Goal: Check status: Check status

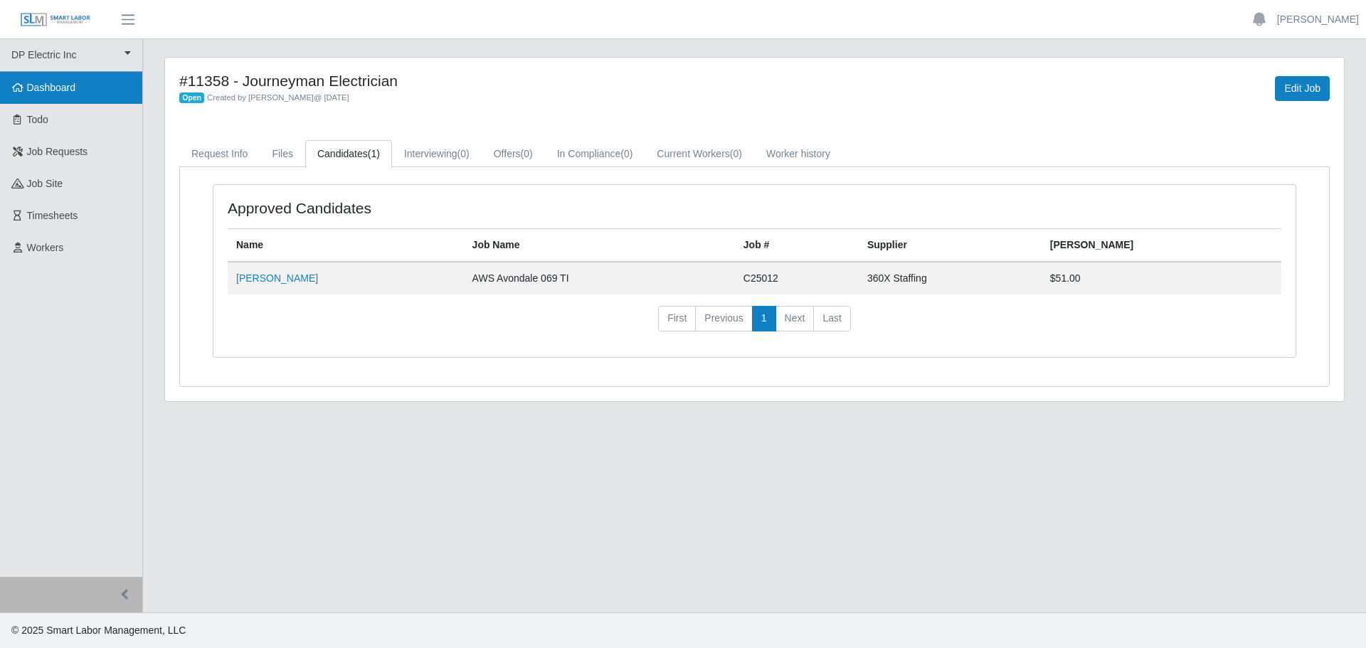
click at [78, 88] on link "Dashboard" at bounding box center [71, 88] width 142 height 32
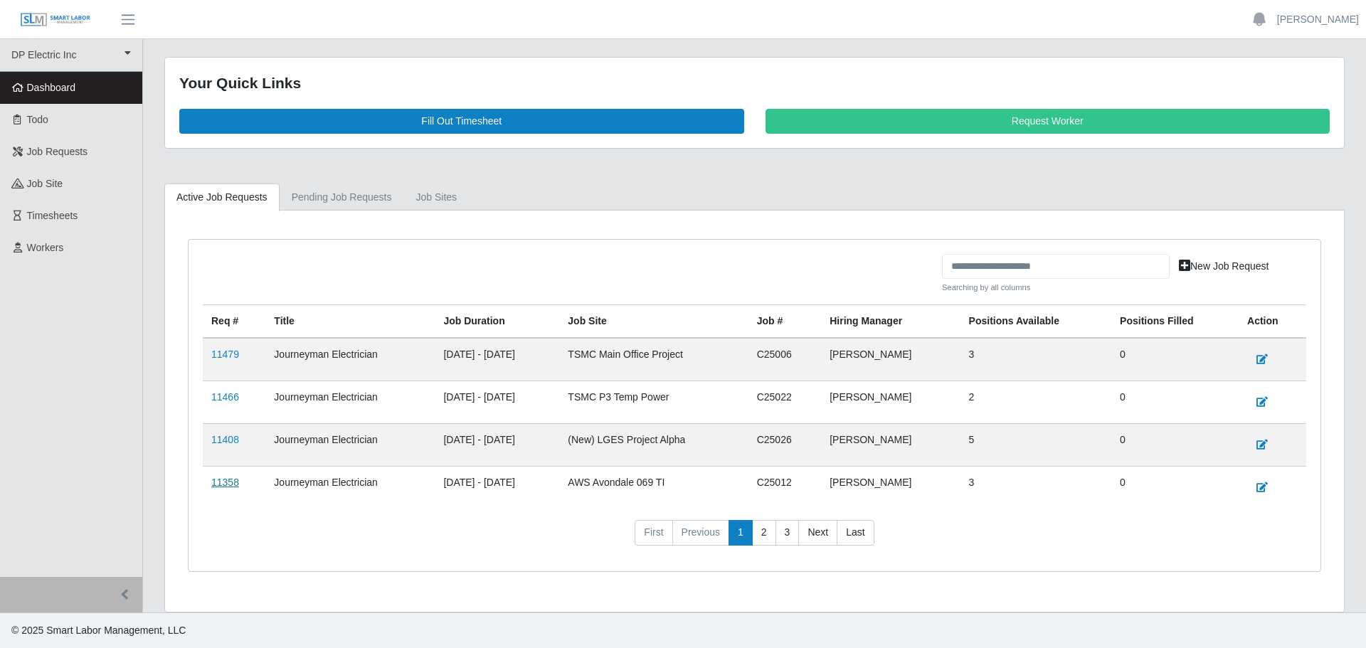
click at [223, 482] on link "11358" at bounding box center [225, 482] width 28 height 11
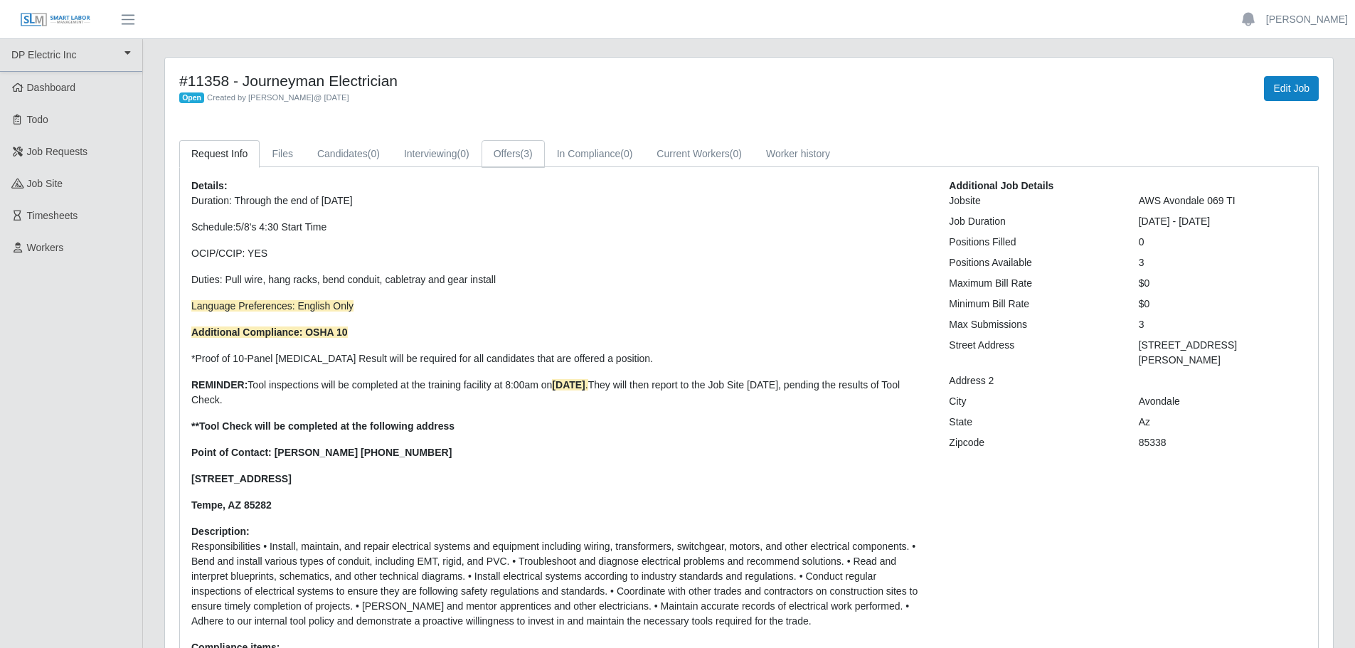
click at [512, 154] on link "Offers (3)" at bounding box center [513, 154] width 63 height 28
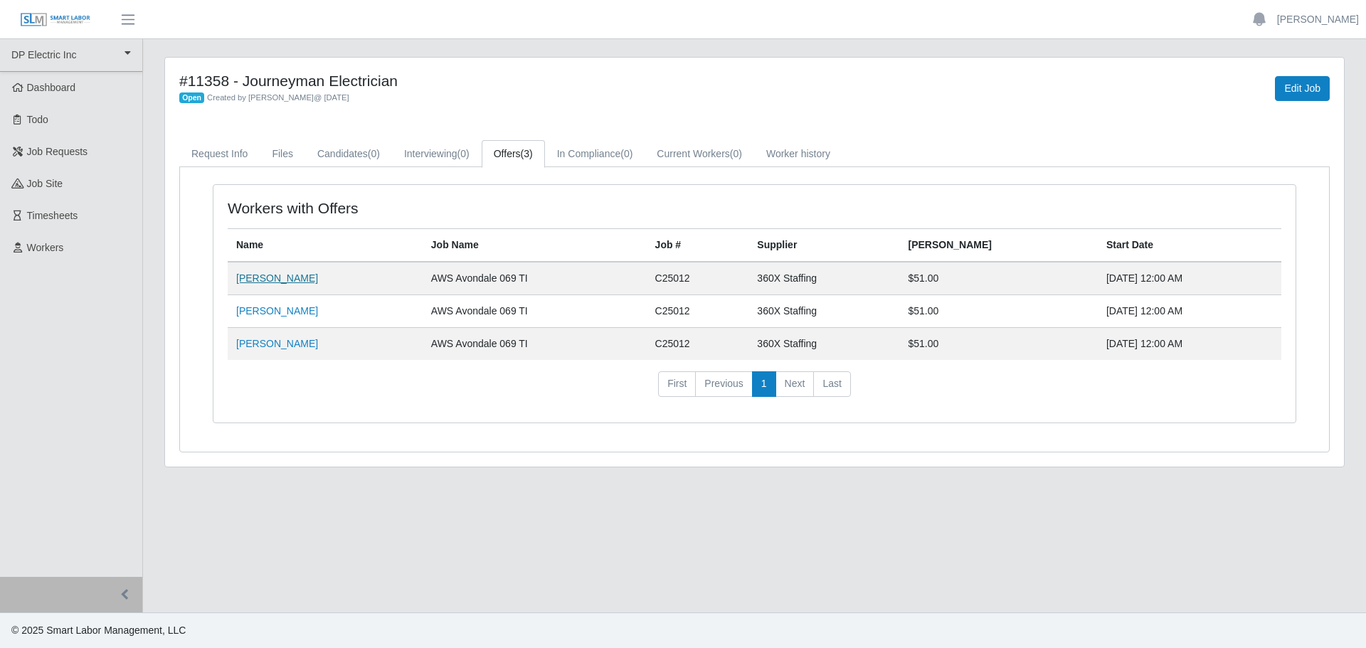
click at [264, 280] on link "[PERSON_NAME]" at bounding box center [277, 277] width 82 height 11
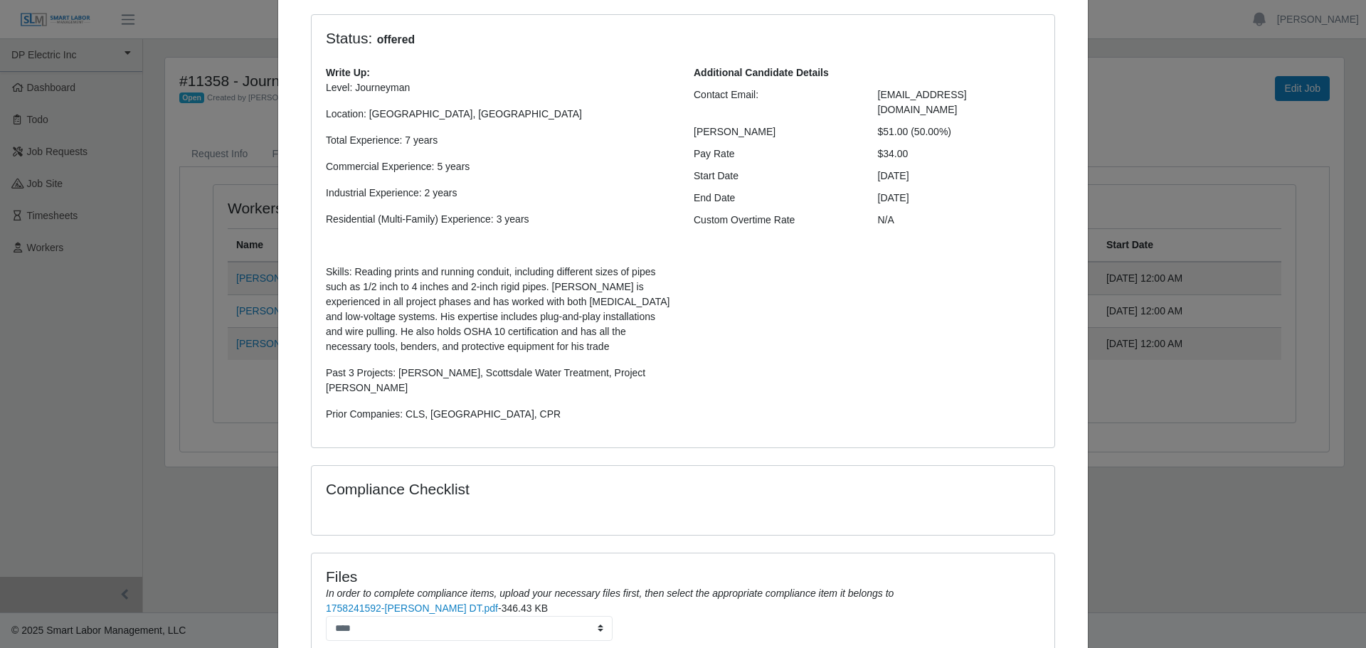
scroll to position [53, 0]
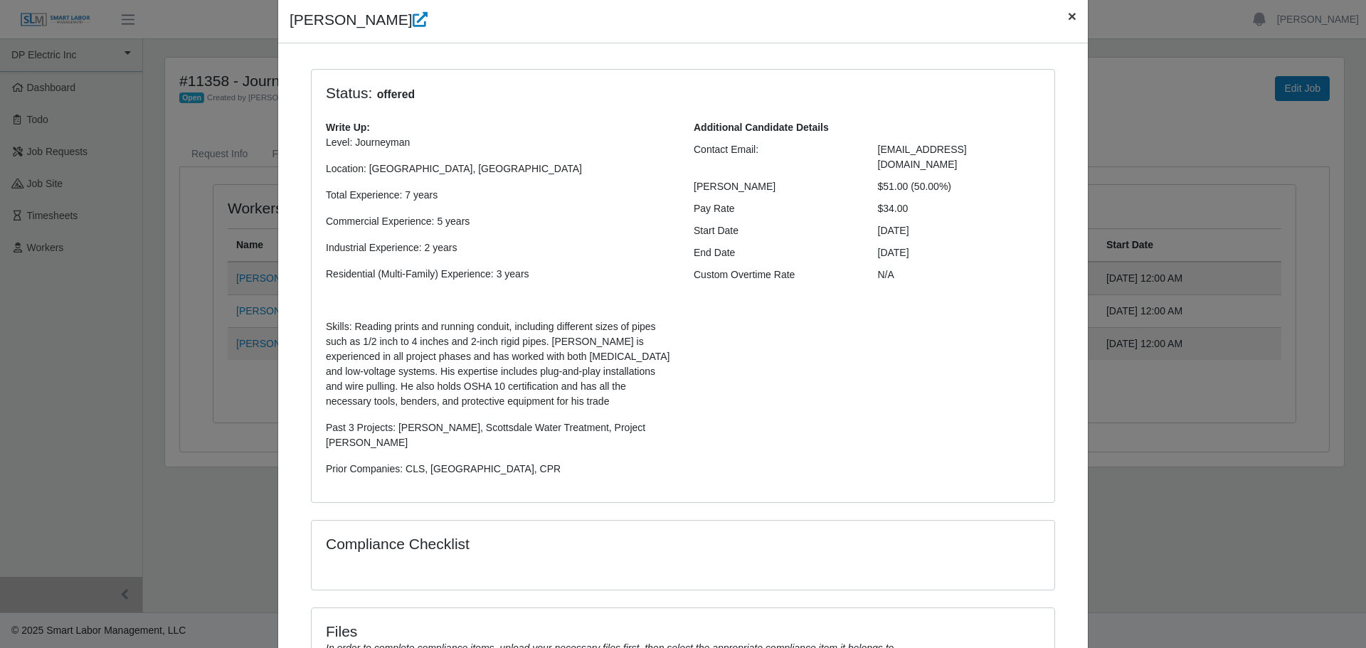
click at [1068, 19] on span "×" at bounding box center [1072, 16] width 9 height 16
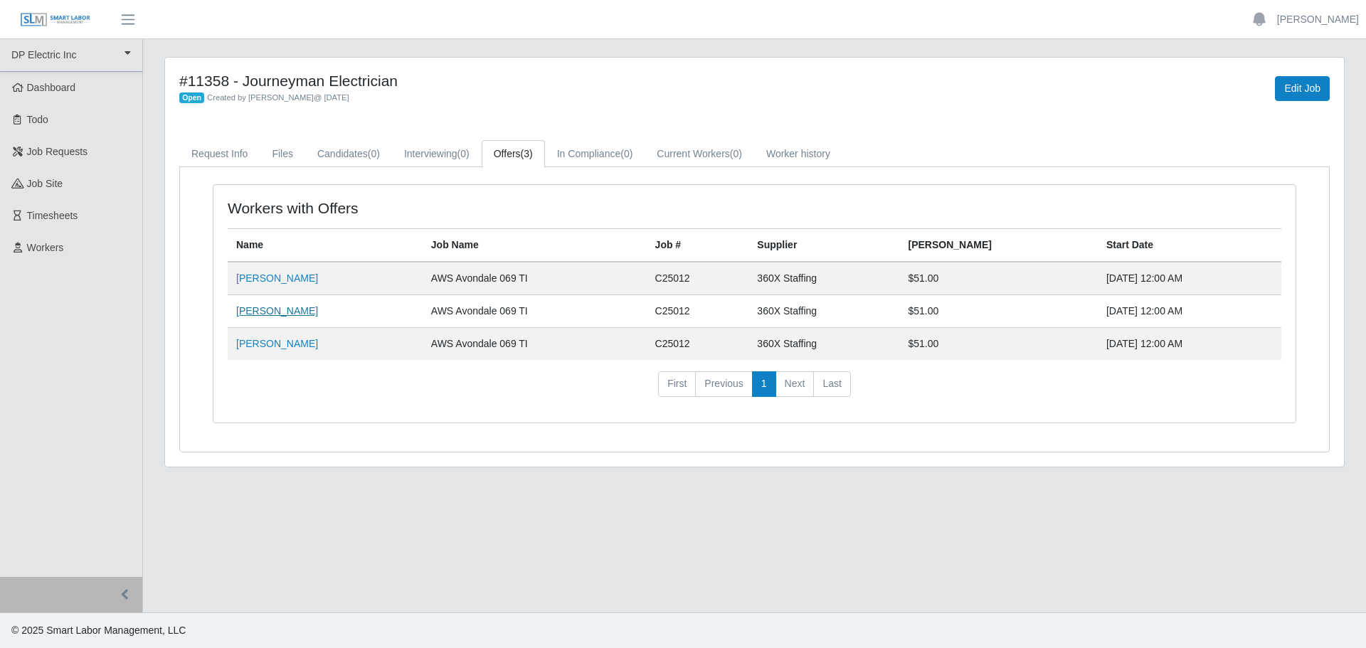
click at [283, 314] on link "Rafael Velazquez Urrutia" at bounding box center [277, 310] width 82 height 11
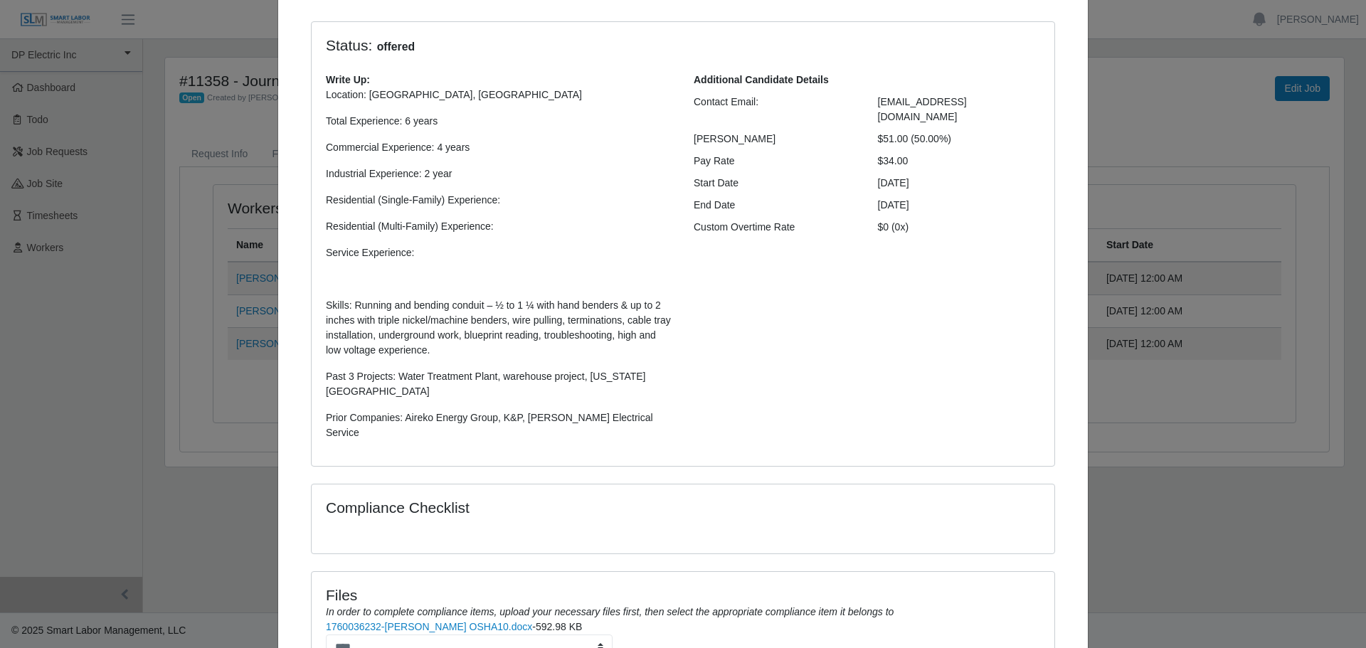
scroll to position [0, 0]
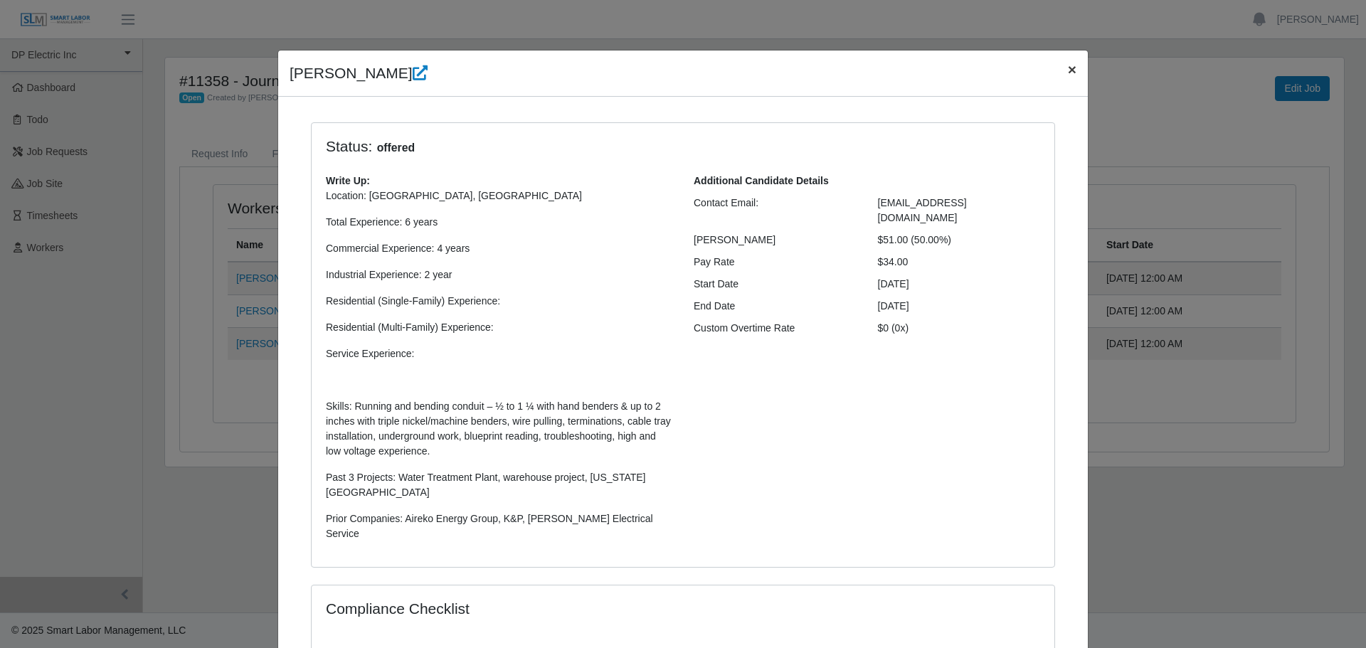
click at [1068, 73] on span "×" at bounding box center [1072, 69] width 9 height 16
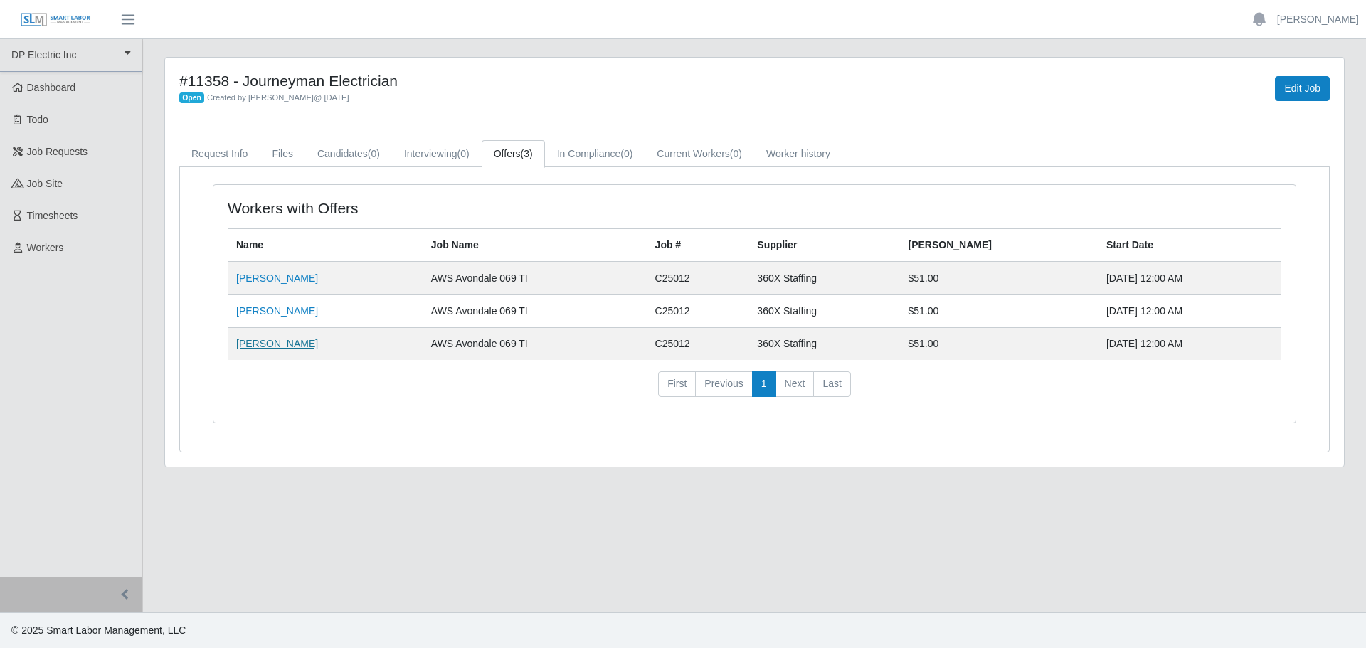
click at [259, 343] on link "Marcos Pizano" at bounding box center [277, 343] width 82 height 11
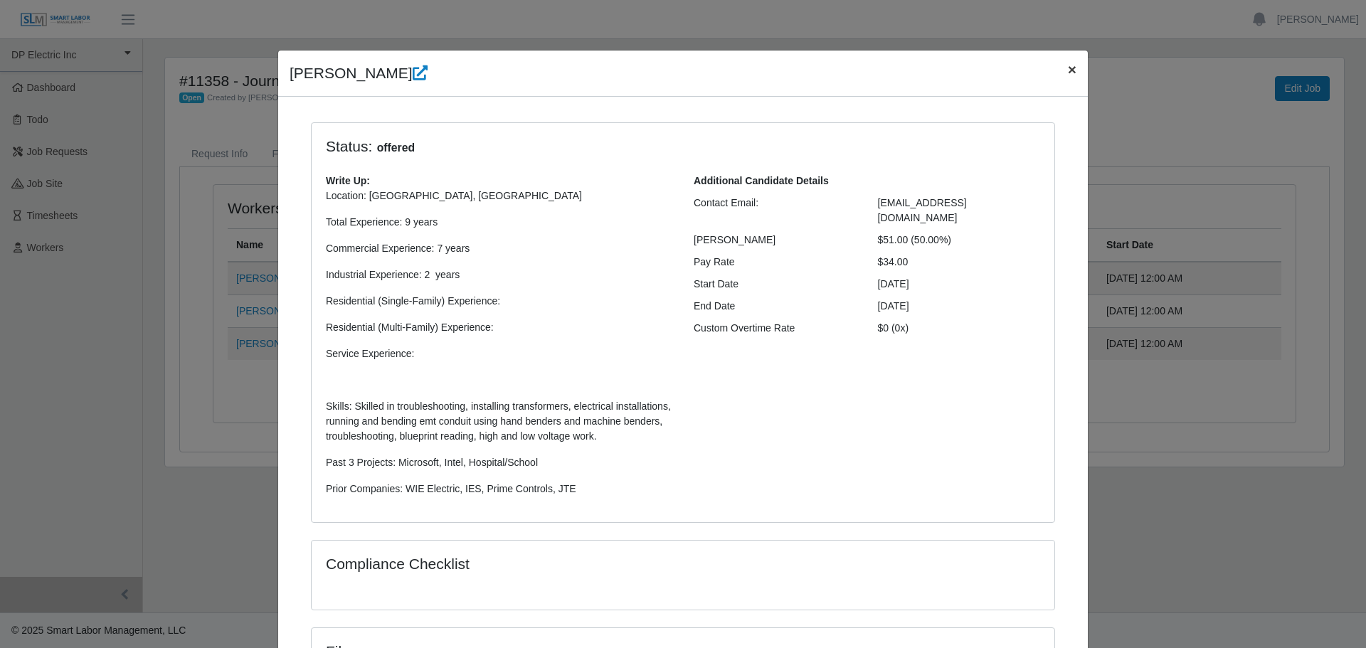
click at [1068, 73] on span "×" at bounding box center [1072, 69] width 9 height 16
